Goal: Task Accomplishment & Management: Use online tool/utility

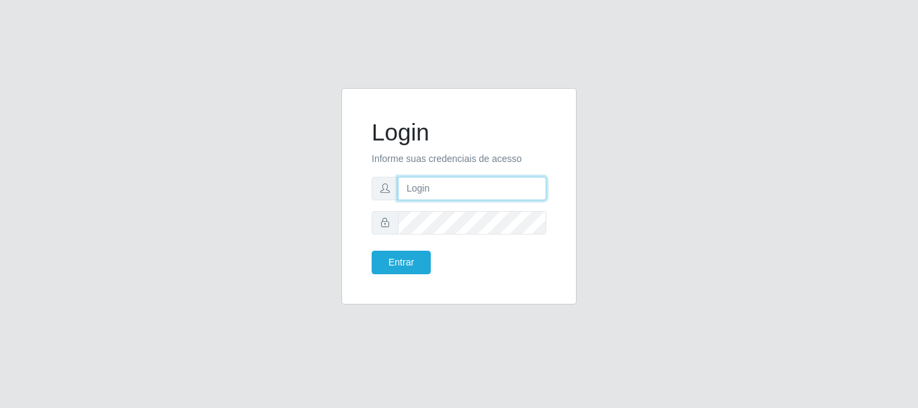
click at [430, 182] on input "text" at bounding box center [472, 189] width 149 height 24
type input "[EMAIL_ADDRESS][DOMAIN_NAME]"
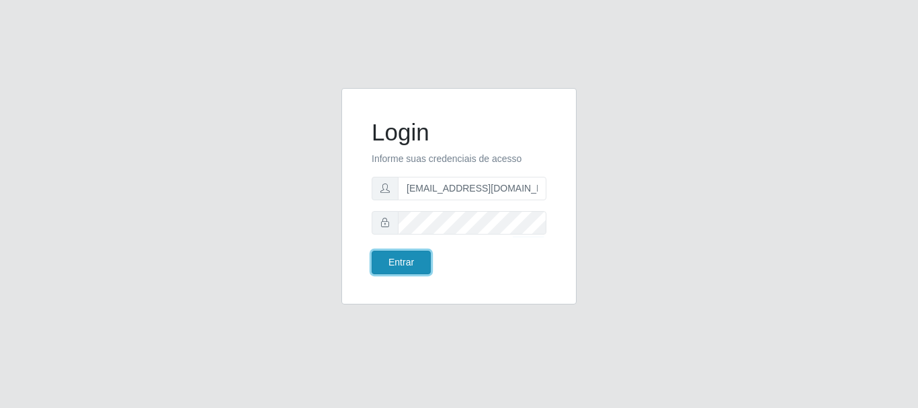
click at [406, 255] on button "Entrar" at bounding box center [401, 263] width 59 height 24
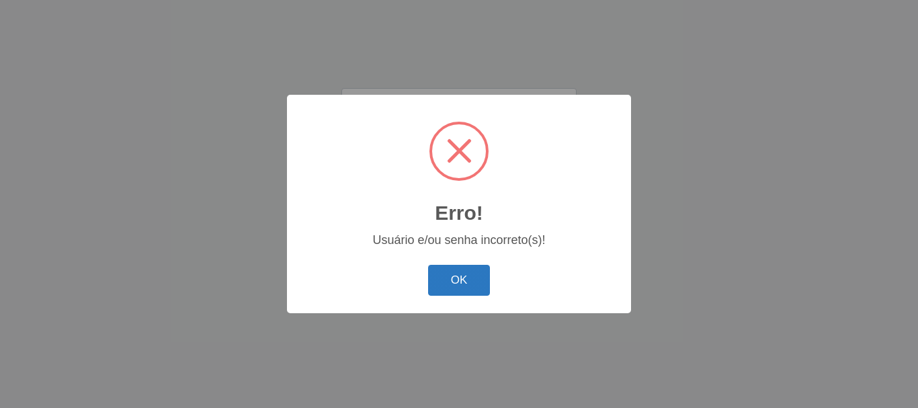
click at [460, 283] on button "OK" at bounding box center [459, 281] width 63 height 32
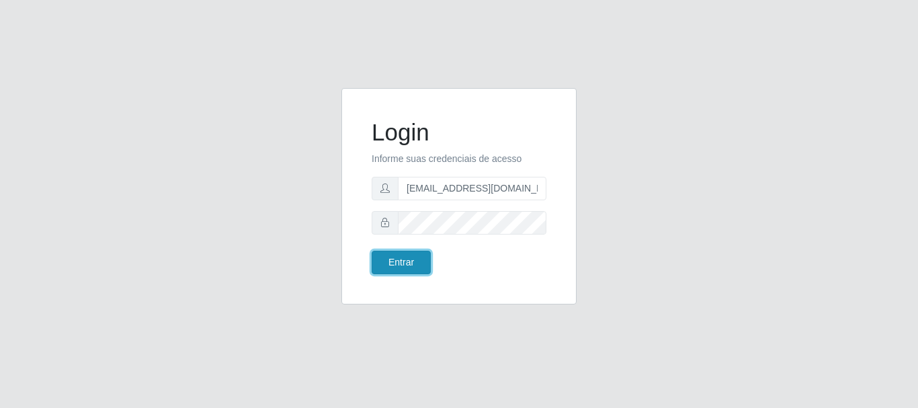
click at [417, 251] on button "Entrar" at bounding box center [401, 263] width 59 height 24
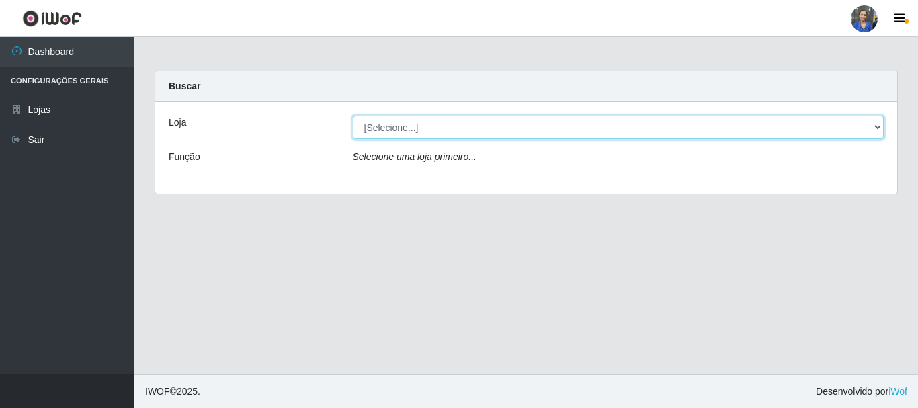
click at [494, 124] on select "[Selecione...] SuperFácil Atacado - Rodoviária" at bounding box center [619, 128] width 532 height 24
select select "400"
click at [353, 116] on select "[Selecione...] SuperFácil Atacado - Rodoviária" at bounding box center [619, 128] width 532 height 24
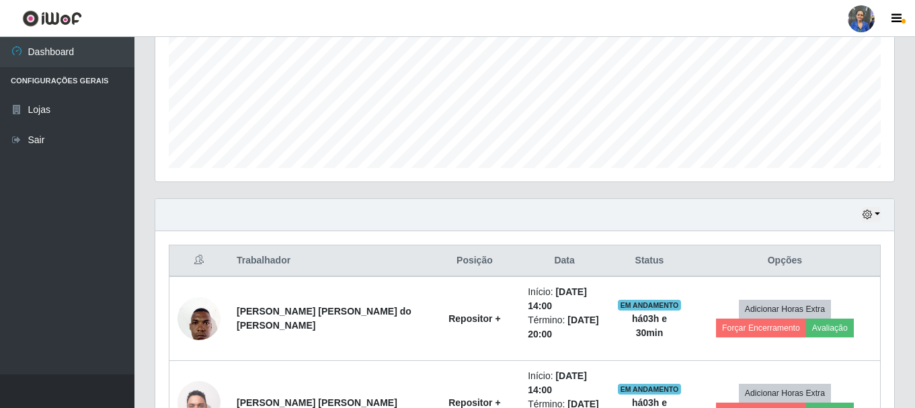
scroll to position [403, 0]
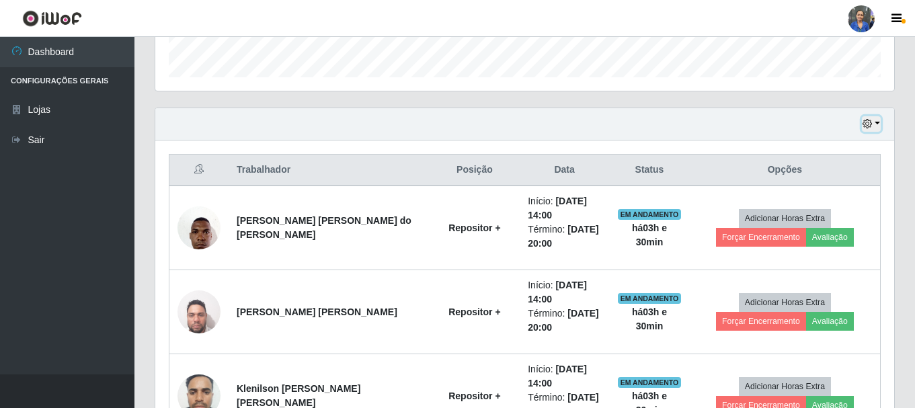
click at [874, 122] on button "button" at bounding box center [871, 123] width 19 height 15
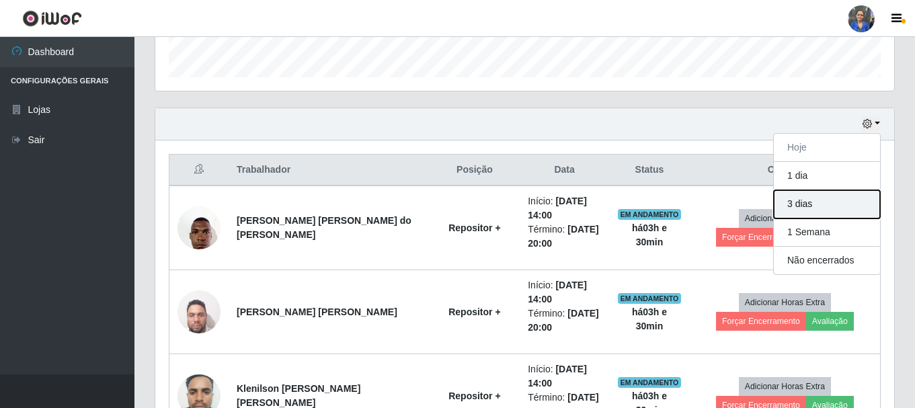
click at [818, 204] on button "3 dias" at bounding box center [827, 204] width 106 height 28
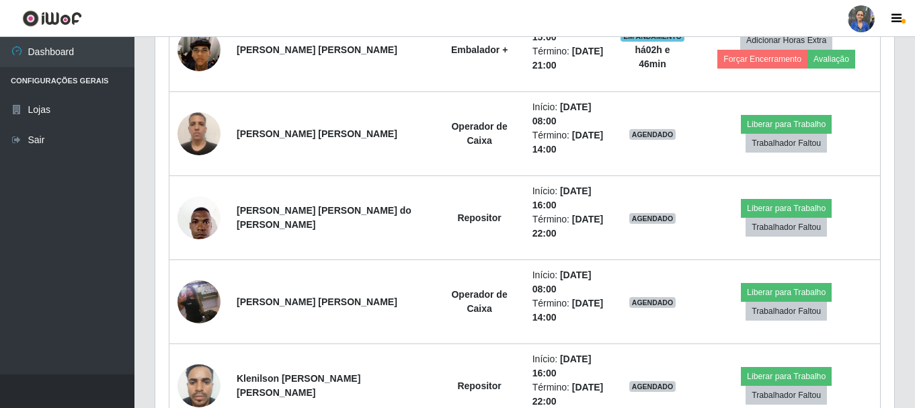
scroll to position [1389, 0]
